Goal: Browse casually: Explore the website without a specific task or goal

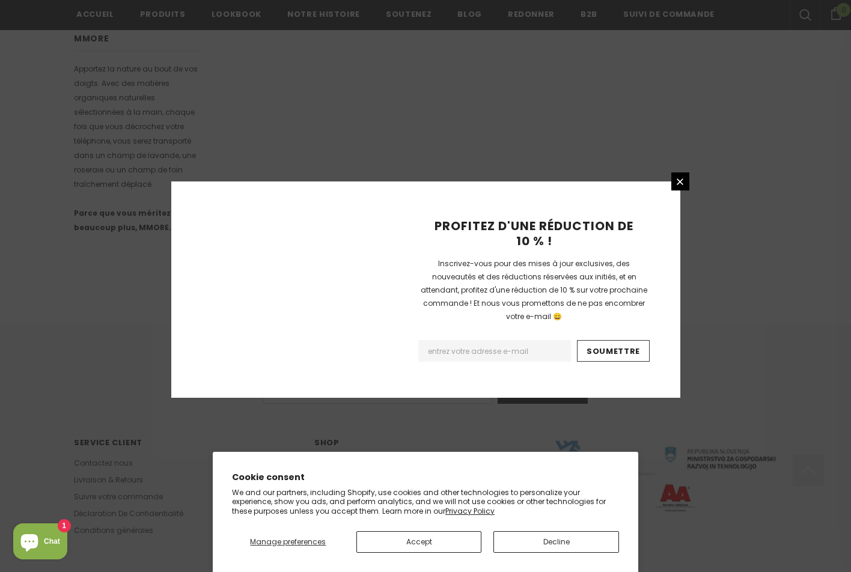
scroll to position [689, 0]
